Goal: Information Seeking & Learning: Learn about a topic

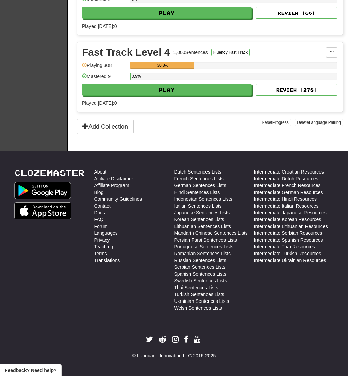
scroll to position [324, 0]
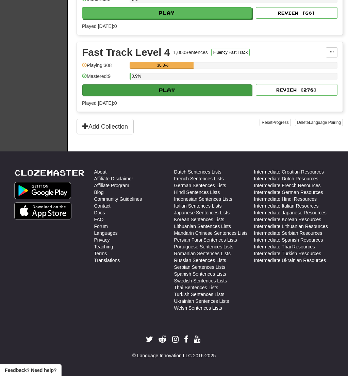
click at [232, 91] on button "Play" at bounding box center [167, 90] width 170 height 12
select select "**"
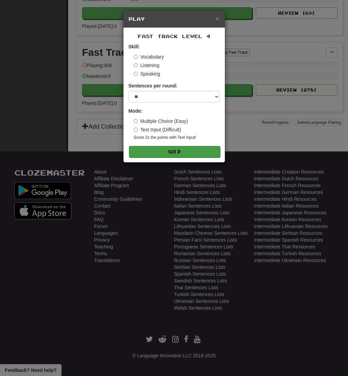
click at [196, 150] on button "Go" at bounding box center [174, 152] width 91 height 12
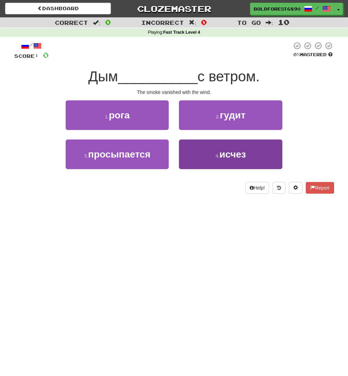
click at [180, 163] on button "4 . исчез" at bounding box center [230, 154] width 103 height 30
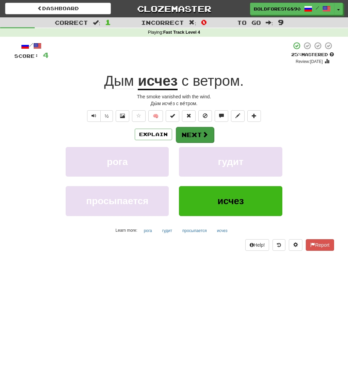
click at [195, 133] on button "Next" at bounding box center [195, 135] width 38 height 16
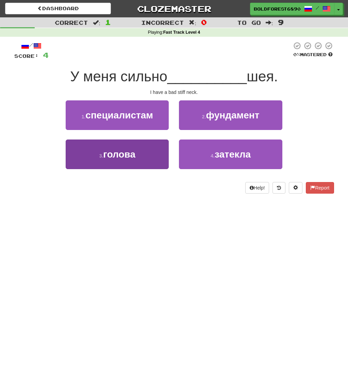
click at [158, 148] on button "3 . голова" at bounding box center [117, 154] width 103 height 30
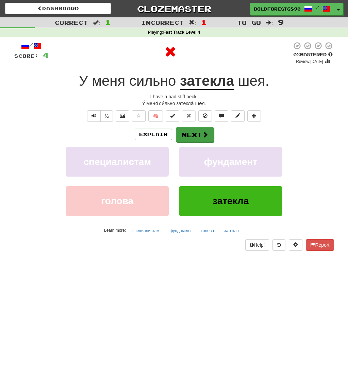
click at [184, 137] on button "Next" at bounding box center [195, 135] width 38 height 16
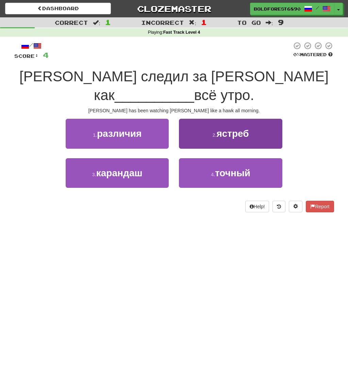
click at [189, 126] on button "2 . ястреб" at bounding box center [230, 134] width 103 height 30
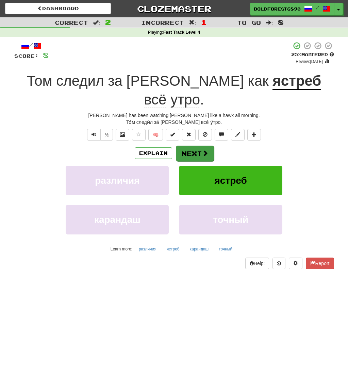
click at [189, 146] on button "Next" at bounding box center [195, 154] width 38 height 16
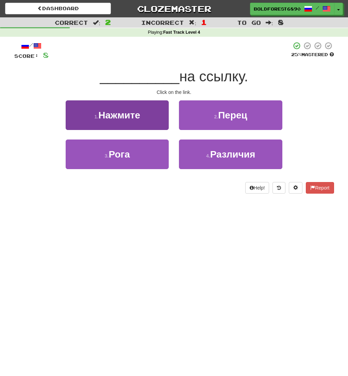
click at [154, 115] on button "1 . Нажмите" at bounding box center [117, 115] width 103 height 30
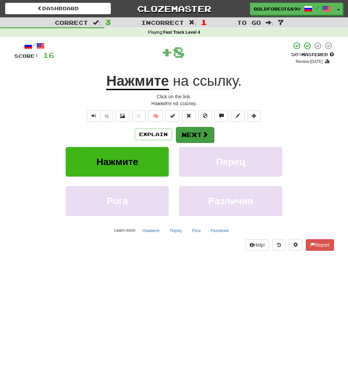
click at [182, 139] on button "Next" at bounding box center [195, 135] width 38 height 16
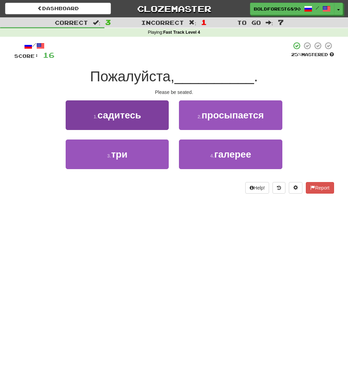
click at [148, 123] on button "1 . садитесь" at bounding box center [117, 115] width 103 height 30
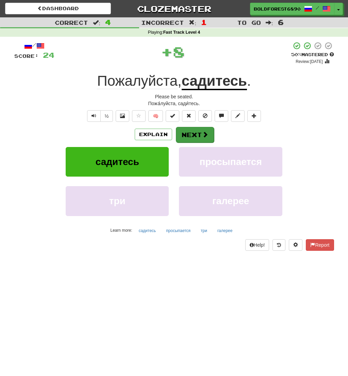
click at [180, 137] on button "Next" at bounding box center [195, 135] width 38 height 16
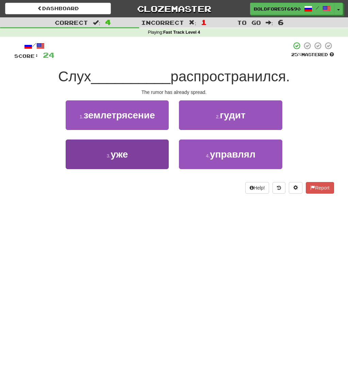
click at [164, 142] on button "3 . уже" at bounding box center [117, 154] width 103 height 30
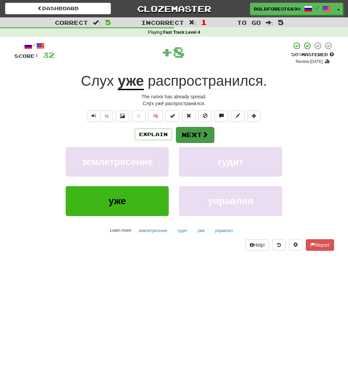
click at [190, 132] on button "Next" at bounding box center [195, 135] width 38 height 16
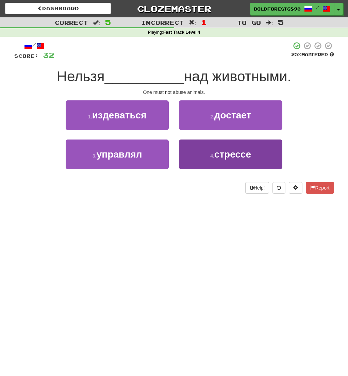
click at [190, 151] on button "4 . стрессе" at bounding box center [230, 154] width 103 height 30
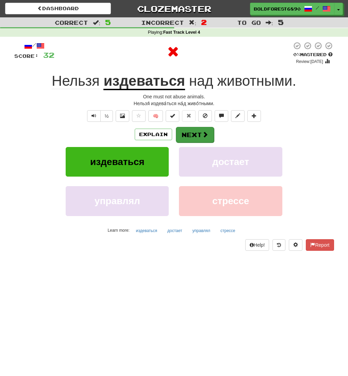
click at [190, 136] on button "Next" at bounding box center [195, 135] width 38 height 16
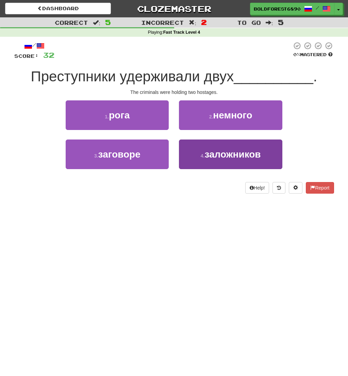
click at [198, 155] on button "4 . заложников" at bounding box center [230, 154] width 103 height 30
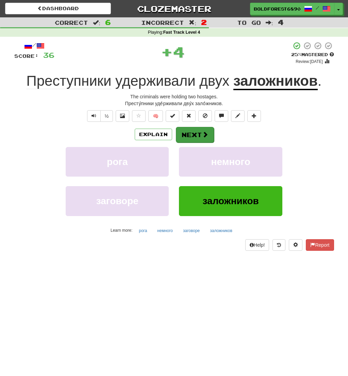
click at [192, 134] on button "Next" at bounding box center [195, 135] width 38 height 16
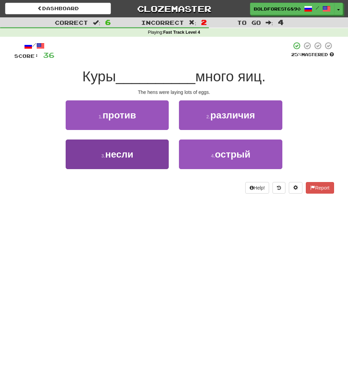
click at [149, 148] on button "3 . несли" at bounding box center [117, 154] width 103 height 30
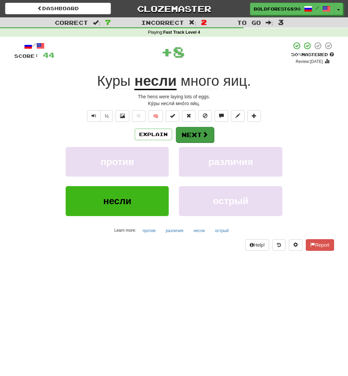
click at [194, 131] on button "Next" at bounding box center [195, 135] width 38 height 16
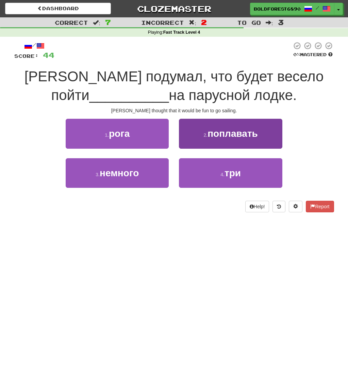
click at [192, 139] on button "2 . поплавать" at bounding box center [230, 134] width 103 height 30
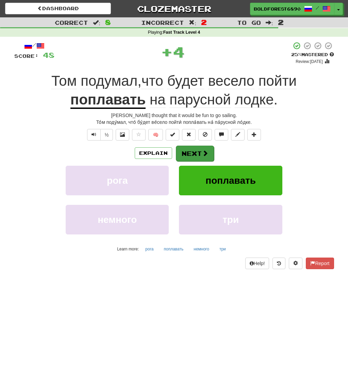
click at [195, 151] on button "Next" at bounding box center [195, 154] width 38 height 16
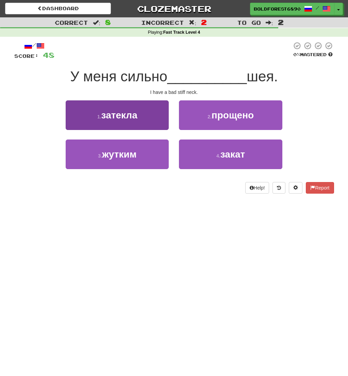
click at [160, 118] on button "1 . затекла" at bounding box center [117, 115] width 103 height 30
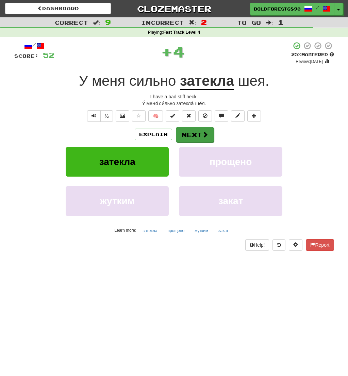
click at [190, 137] on button "Next" at bounding box center [195, 135] width 38 height 16
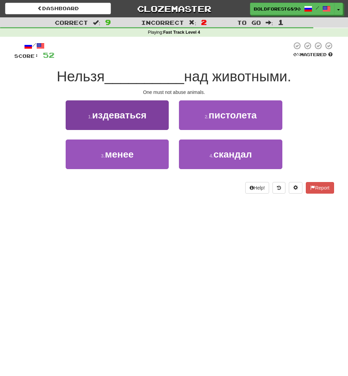
click at [152, 119] on button "1 . издеваться" at bounding box center [117, 115] width 103 height 30
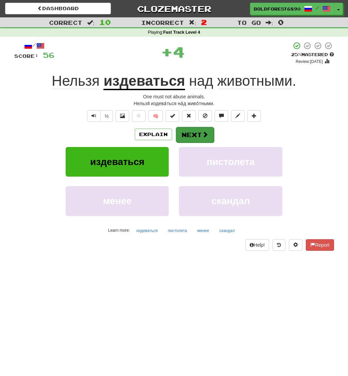
click at [183, 132] on button "Next" at bounding box center [195, 135] width 38 height 16
